Goal: Find specific fact: Find specific fact

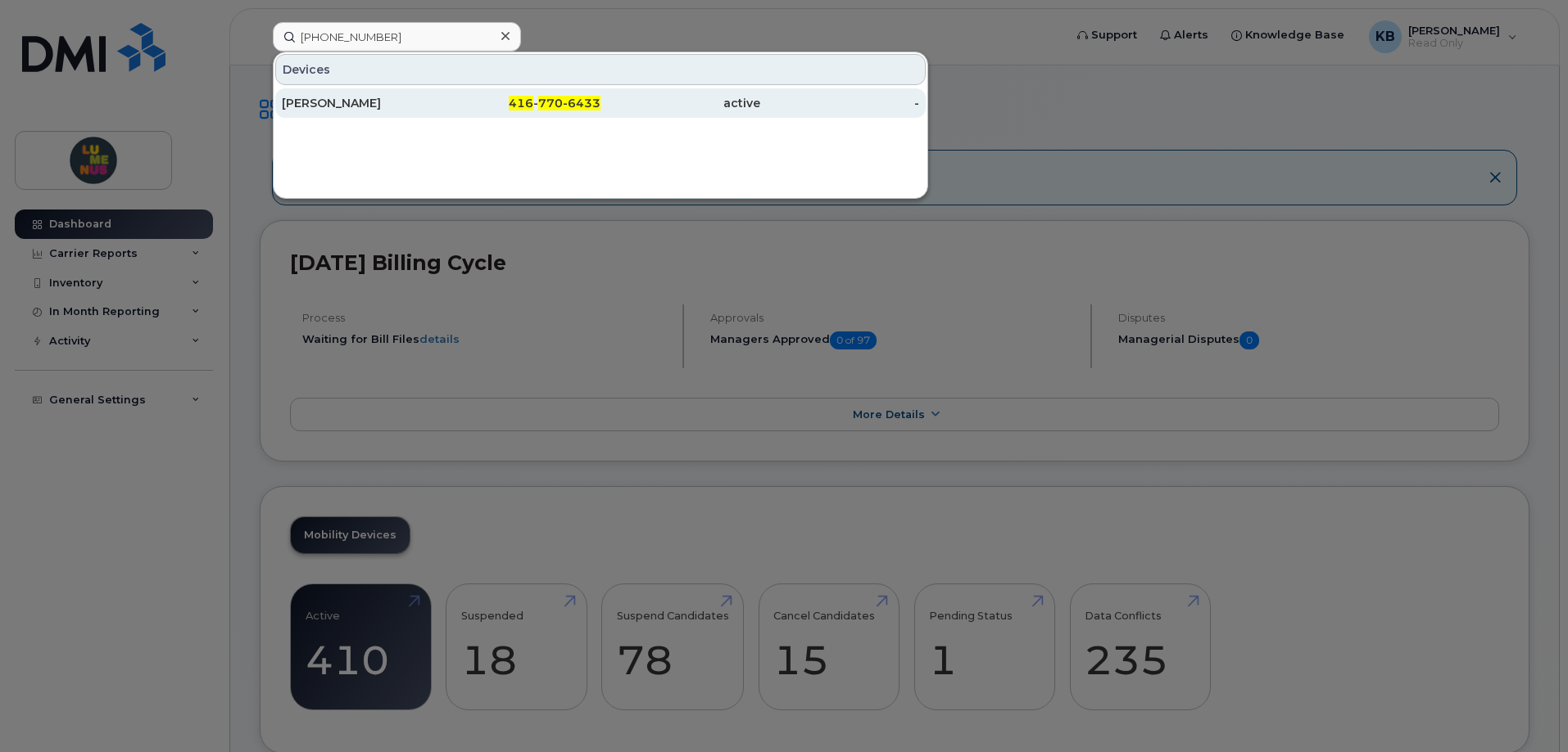
type input "[PHONE_NUMBER]"
click at [364, 100] on div "[PERSON_NAME]" at bounding box center [361, 103] width 159 height 16
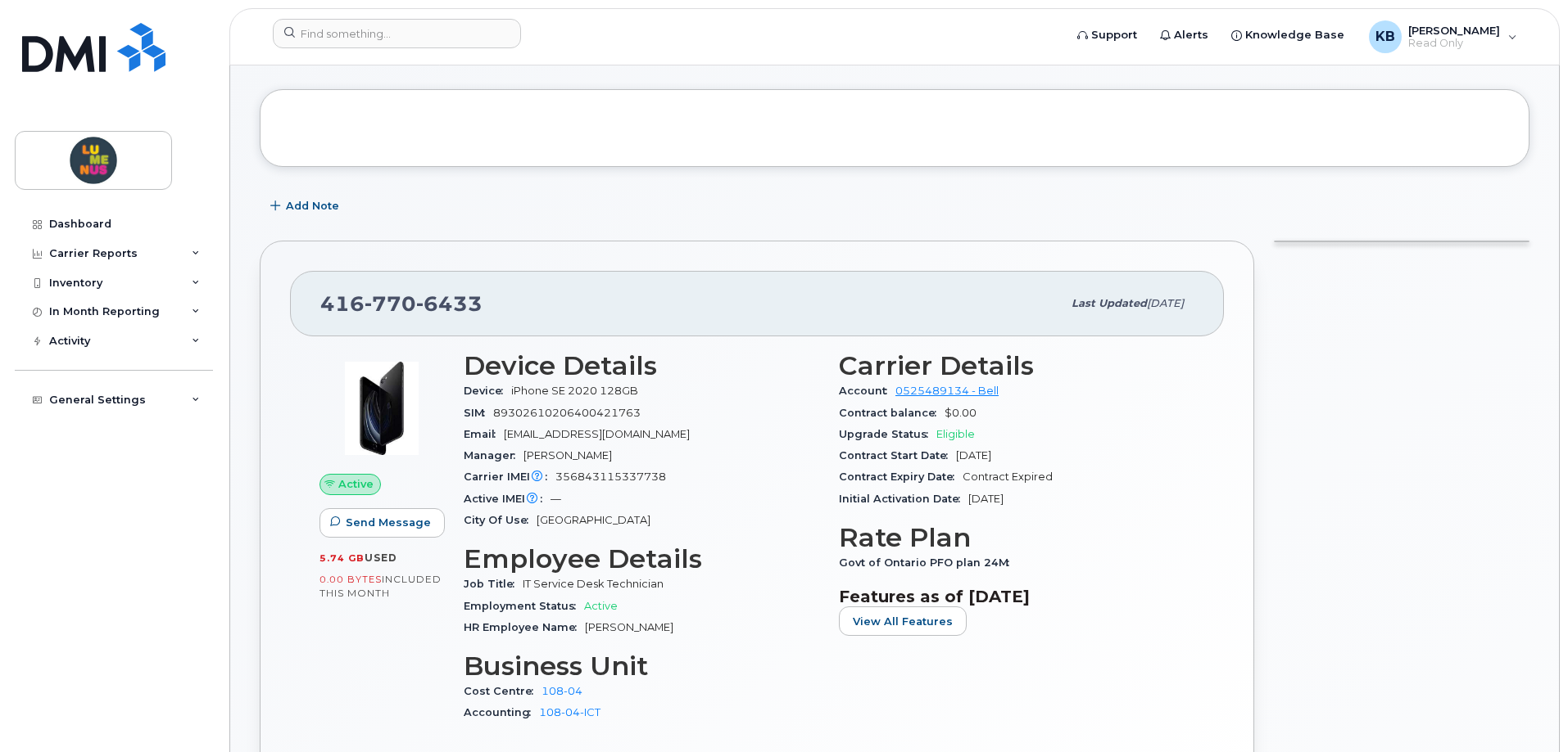
scroll to position [82, 0]
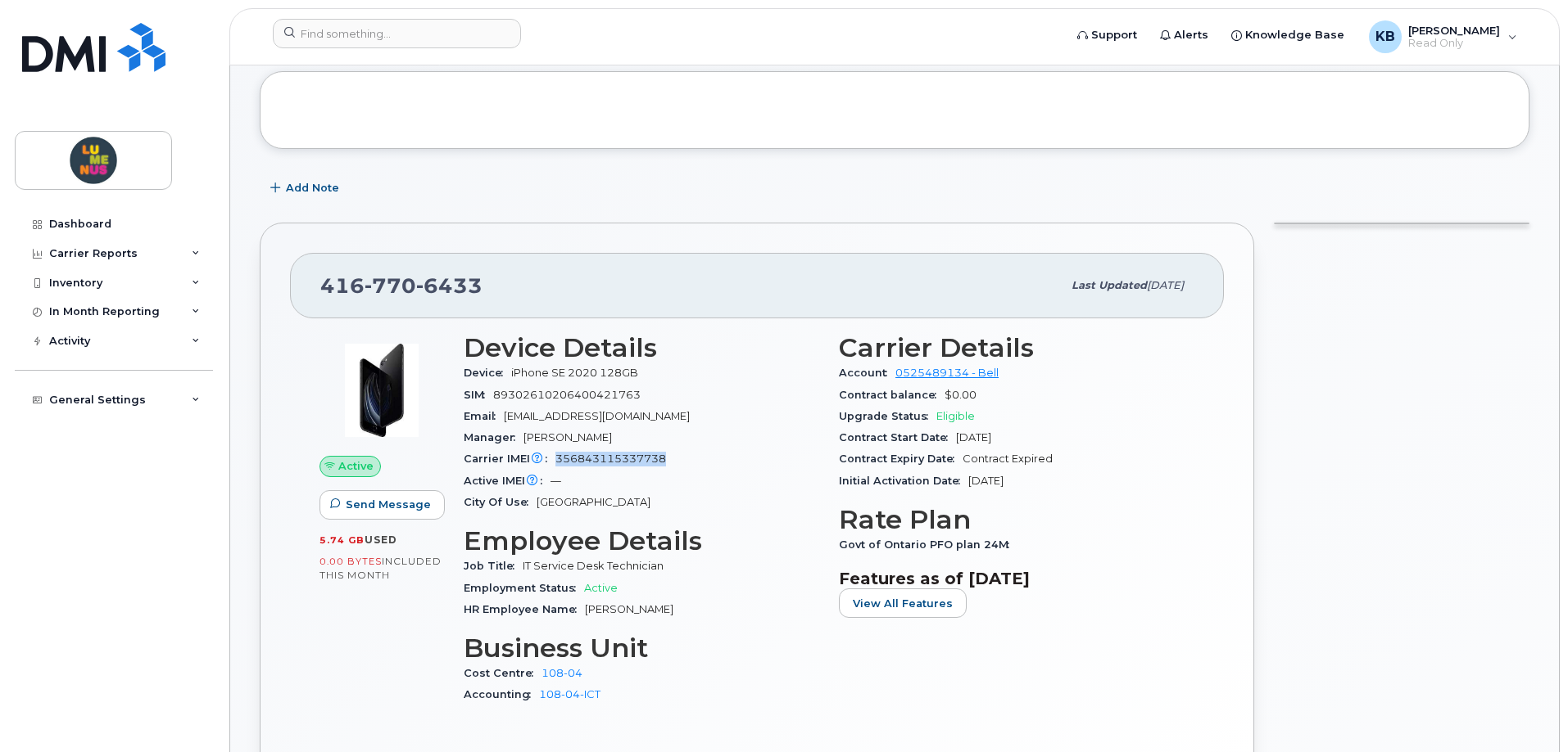
drag, startPoint x: 672, startPoint y: 456, endPoint x: 557, endPoint y: 463, distance: 115.2
click at [557, 463] on div "Carrier IMEI Carrier IMEI is reported during the last billing cycle or change o…" at bounding box center [641, 459] width 356 height 21
copy span "356843115337738"
